Goal: Task Accomplishment & Management: Manage account settings

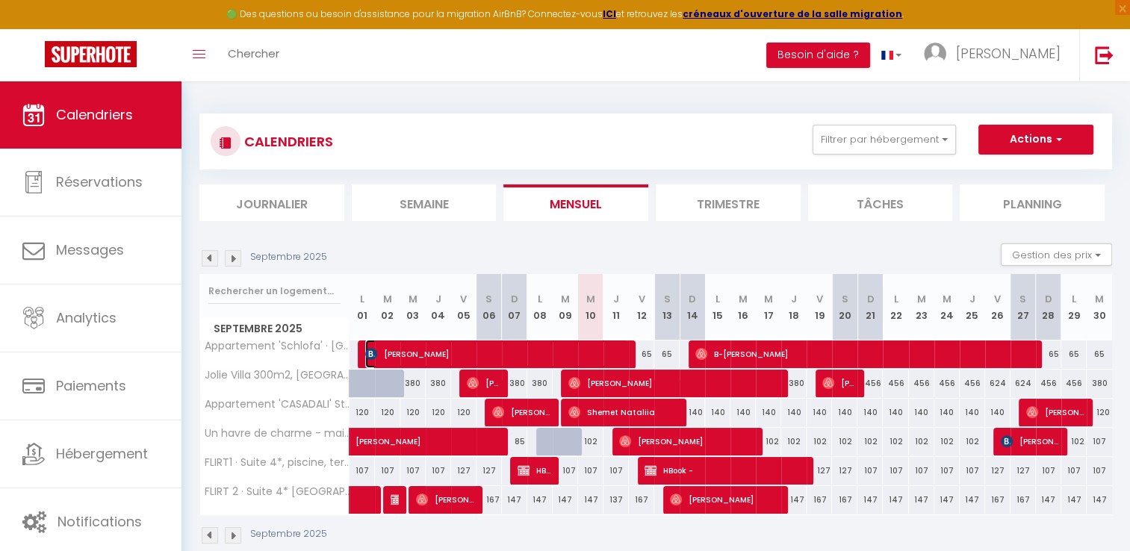
click at [621, 361] on span "[PERSON_NAME]" at bounding box center [496, 354] width 262 height 28
select select "OK"
select select "KO"
select select "0"
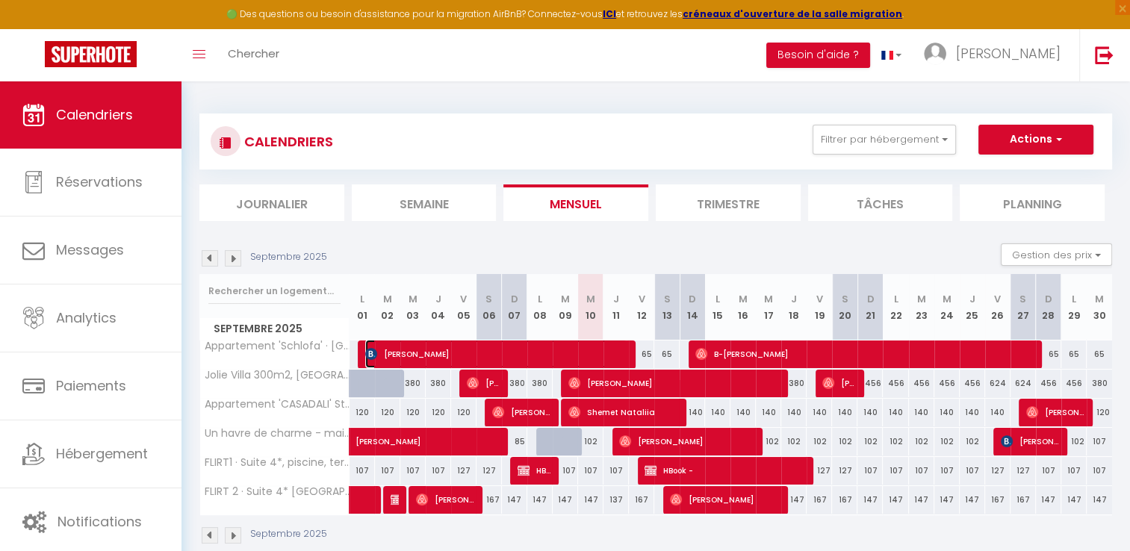
select select "1"
select select
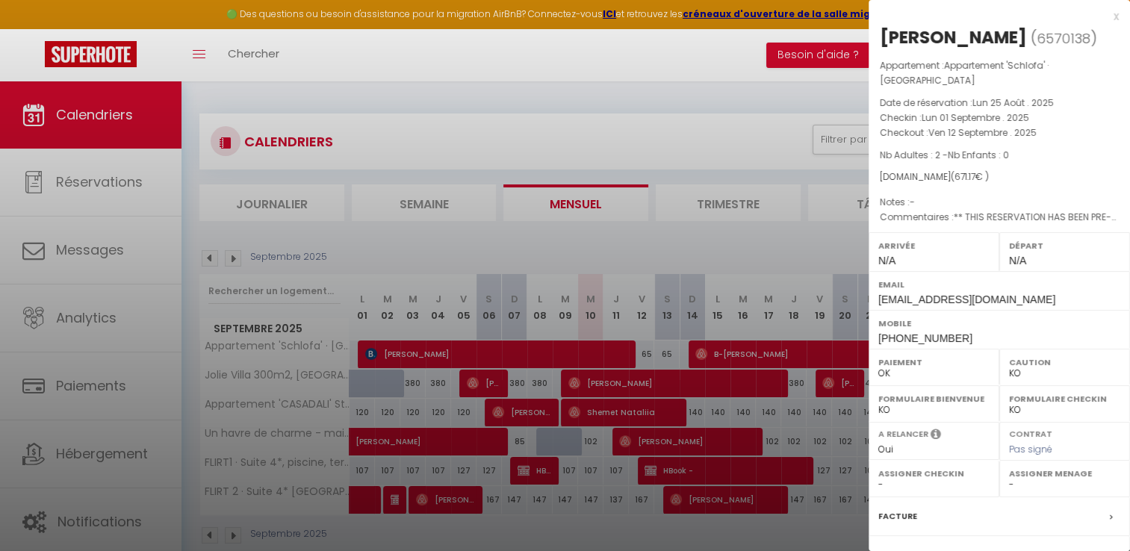
click at [1104, 22] on div "x" at bounding box center [993, 16] width 250 height 18
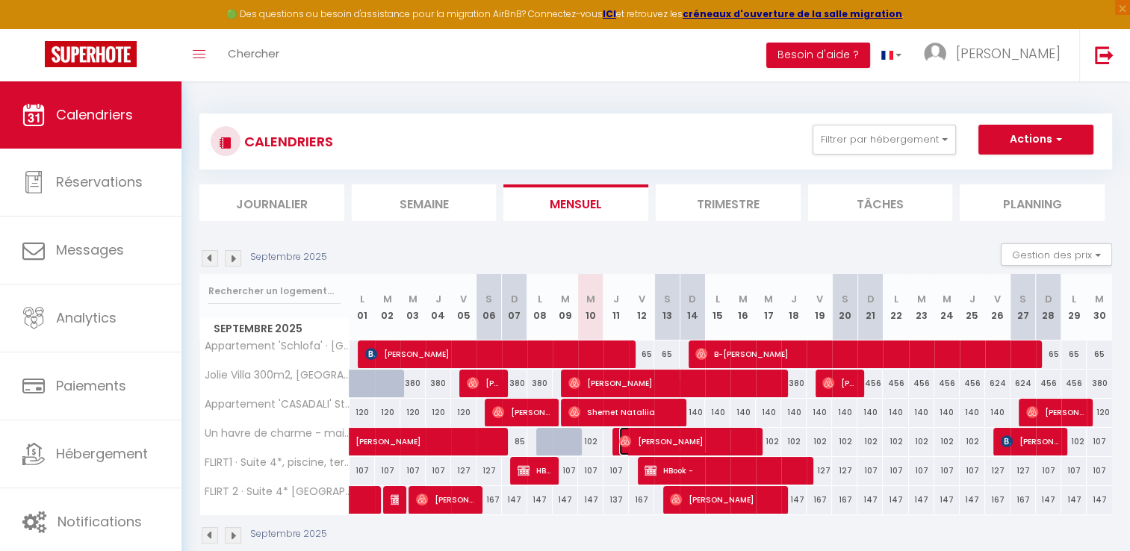
click at [646, 444] on span "[PERSON_NAME]" at bounding box center [686, 441] width 135 height 28
select select "OK"
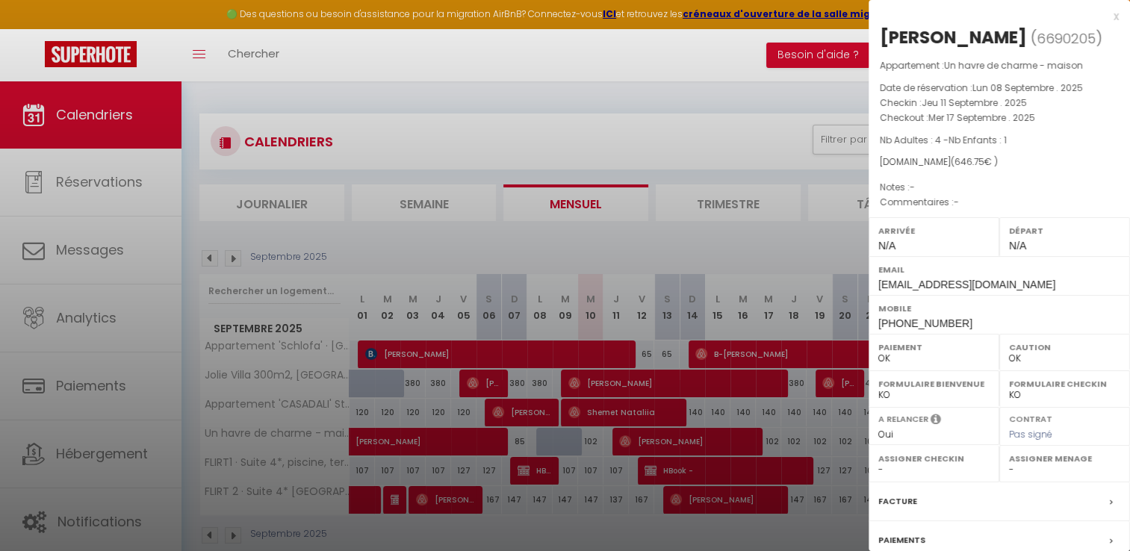
click at [1102, 19] on div "x" at bounding box center [993, 16] width 250 height 18
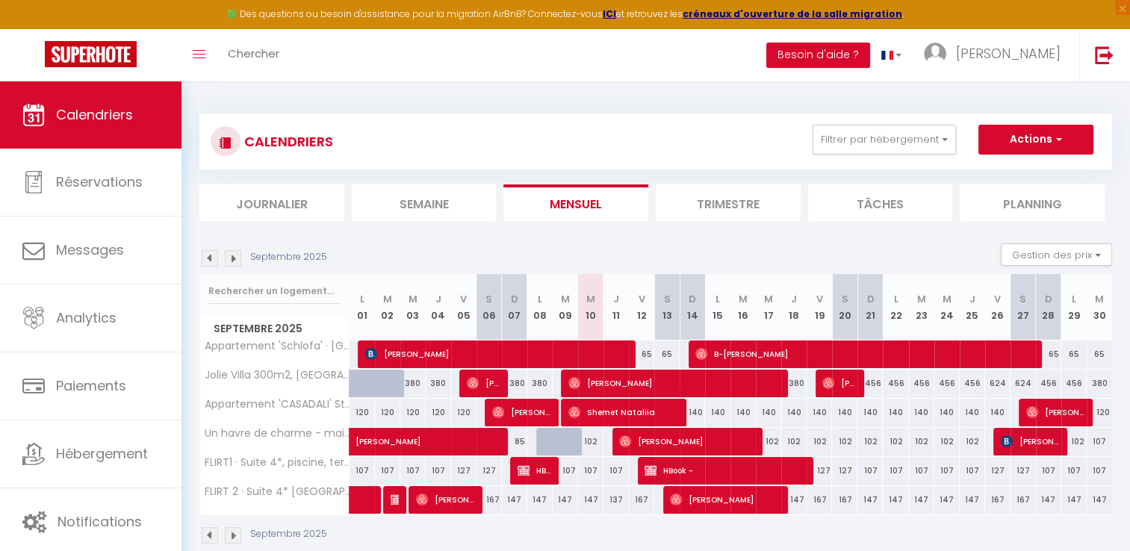
click at [875, 405] on div "140" at bounding box center [869, 413] width 25 height 28
type input "140"
type input "Dim 21 Septembre 2025"
type input "Lun 22 Septembre 2025"
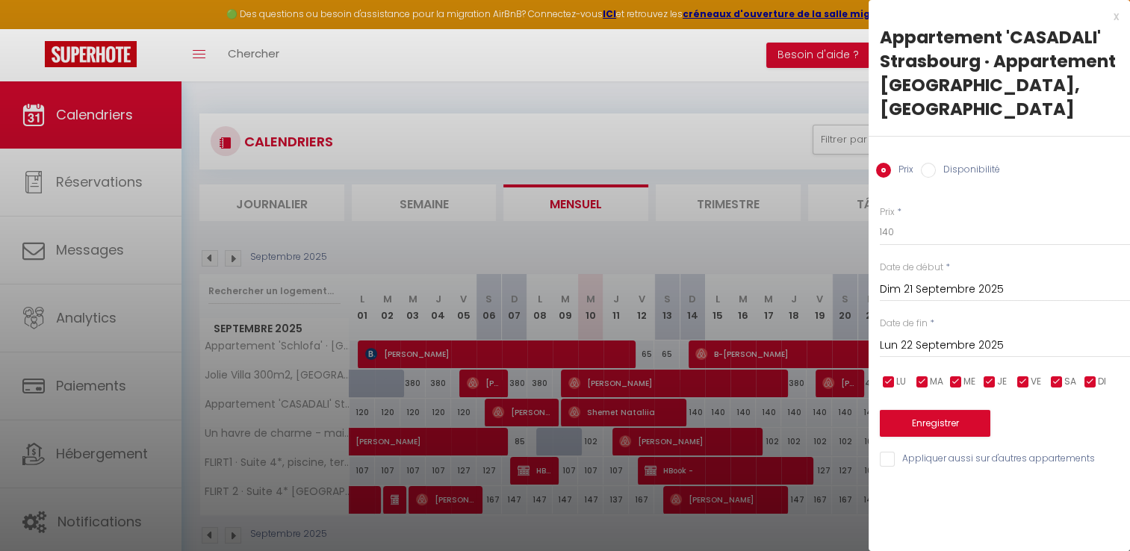
click at [1111, 14] on div "x" at bounding box center [993, 16] width 250 height 18
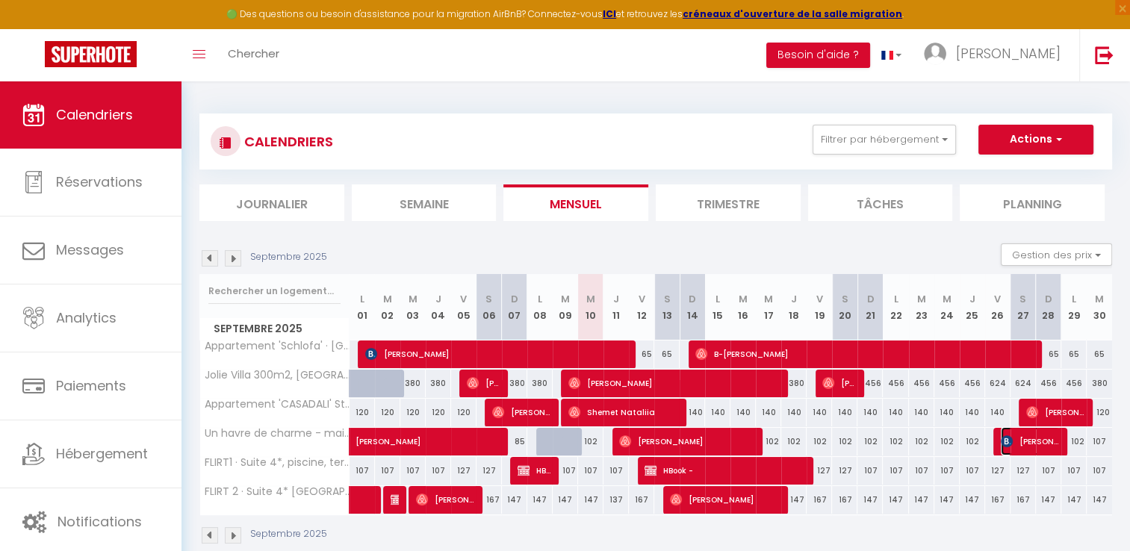
click at [1021, 441] on span "[PERSON_NAME]" at bounding box center [1030, 441] width 59 height 28
select select "KO"
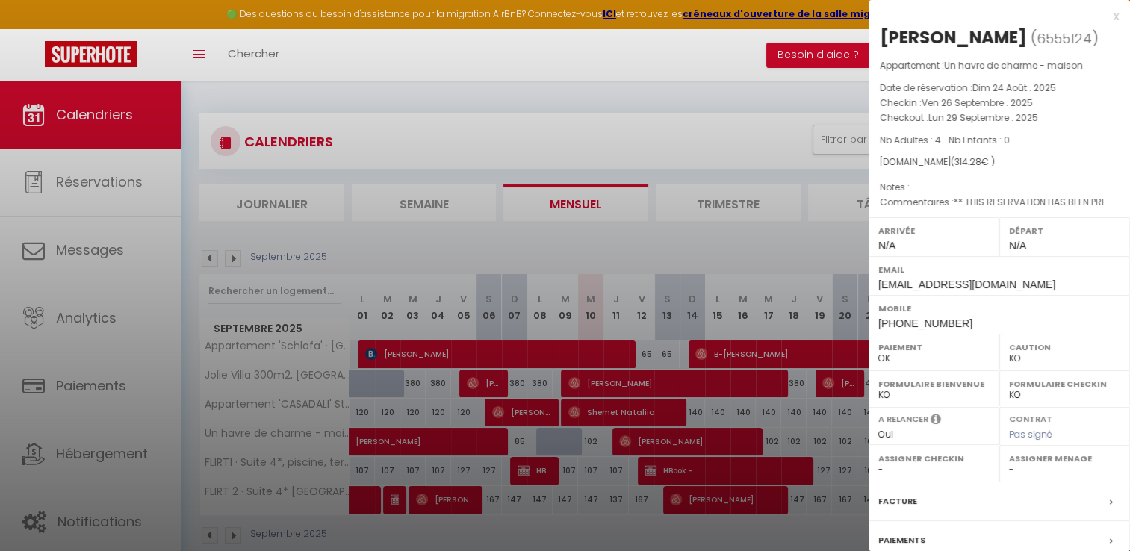
click at [1101, 14] on div "x" at bounding box center [993, 16] width 250 height 18
